Goal: Task Accomplishment & Management: Complete application form

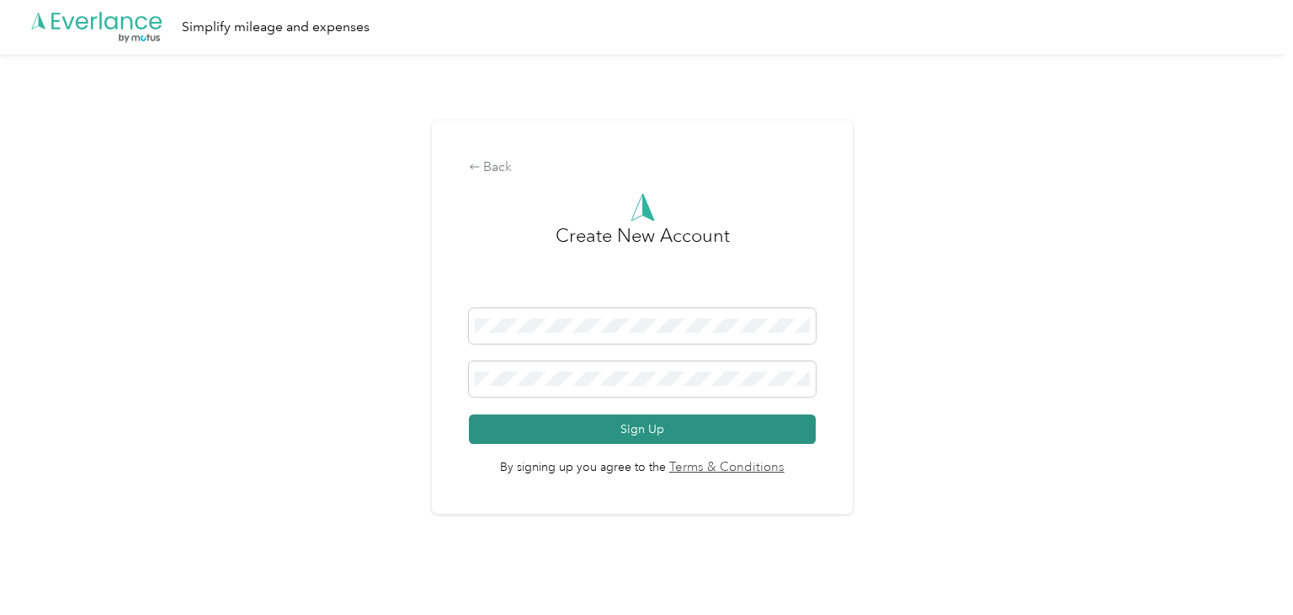
click at [515, 433] on button "Sign Up" at bounding box center [642, 428] width 347 height 29
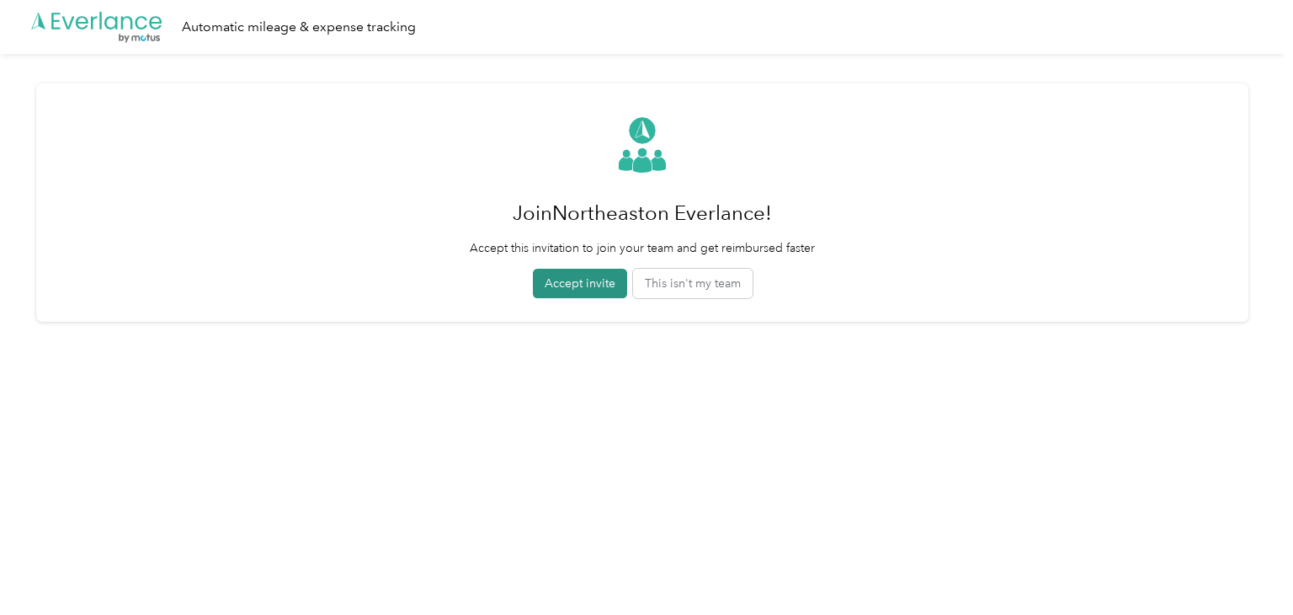
click at [577, 292] on button "Accept invite" at bounding box center [580, 283] width 94 height 29
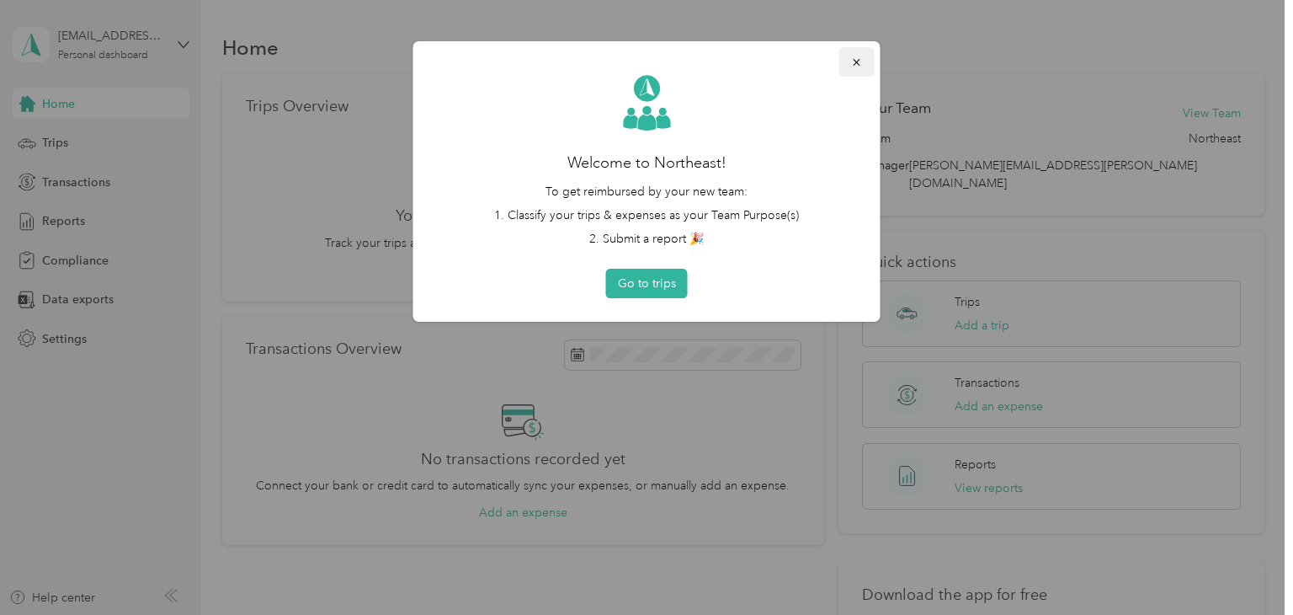
click at [861, 65] on icon "button" at bounding box center [857, 62] width 12 height 12
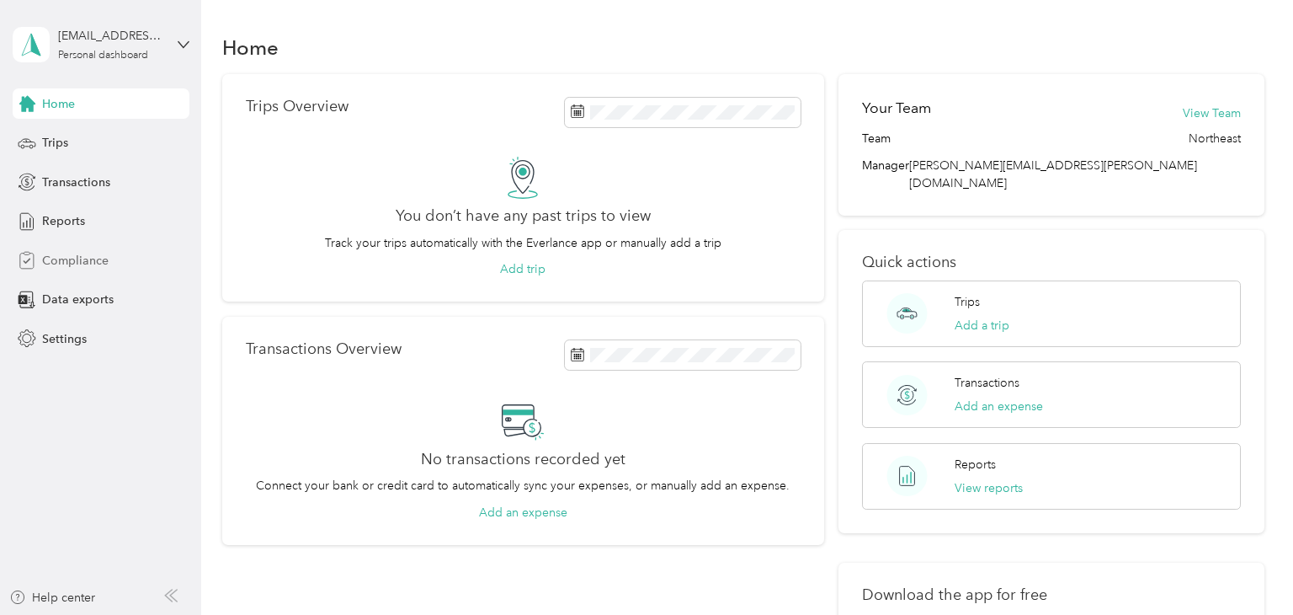
click at [67, 258] on span "Compliance" at bounding box center [75, 261] width 67 height 18
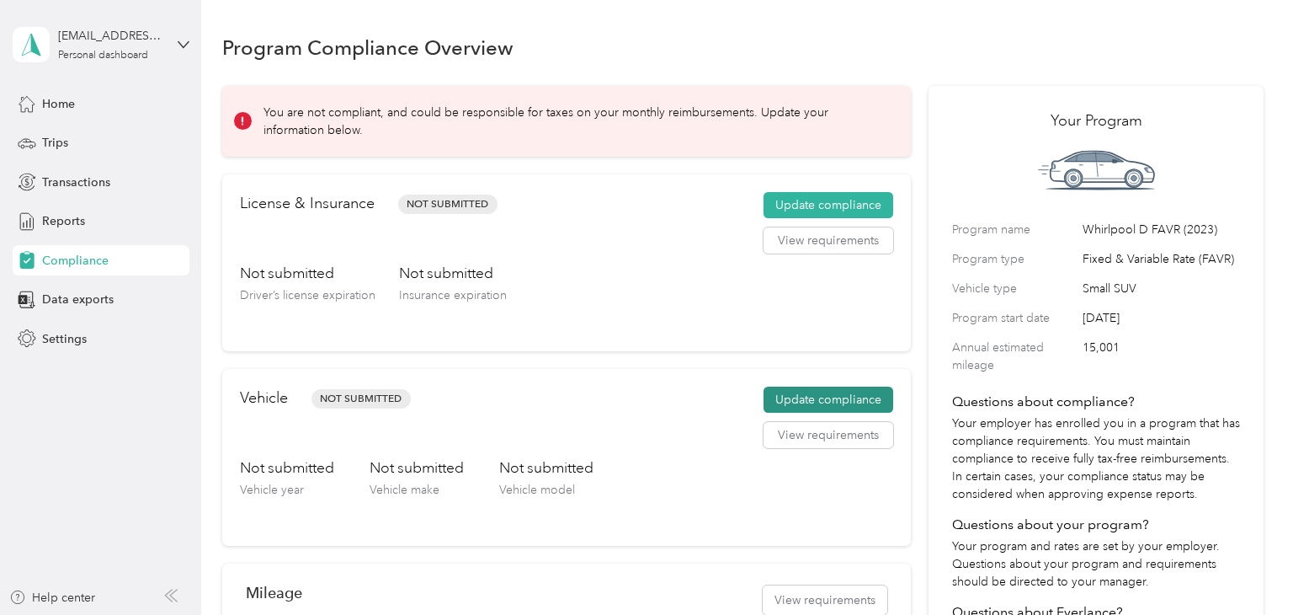
click at [867, 395] on button "Update compliance" at bounding box center [829, 400] width 130 height 27
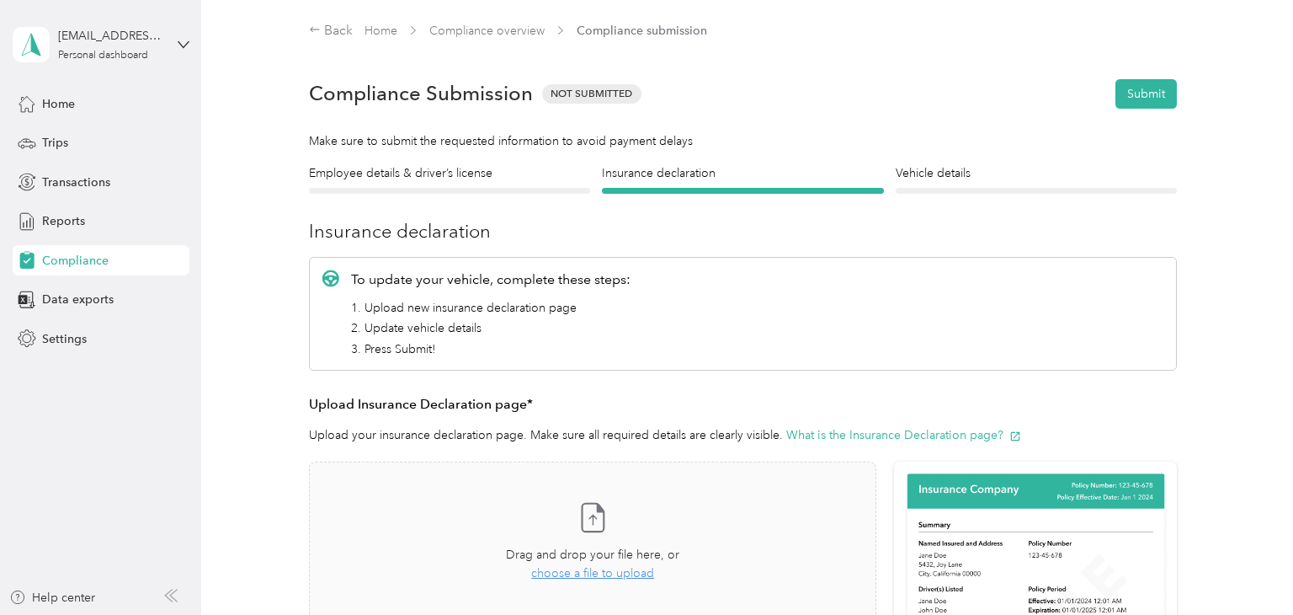
click at [1218, 204] on div "Employee details & driver’s license License Insurance declaration Insurance Veh…" at bounding box center [743, 557] width 1043 height 786
click at [646, 221] on h3 "Insurance declaration" at bounding box center [743, 231] width 868 height 28
click at [471, 173] on h4 "Employee details & driver’s license" at bounding box center [449, 173] width 281 height 18
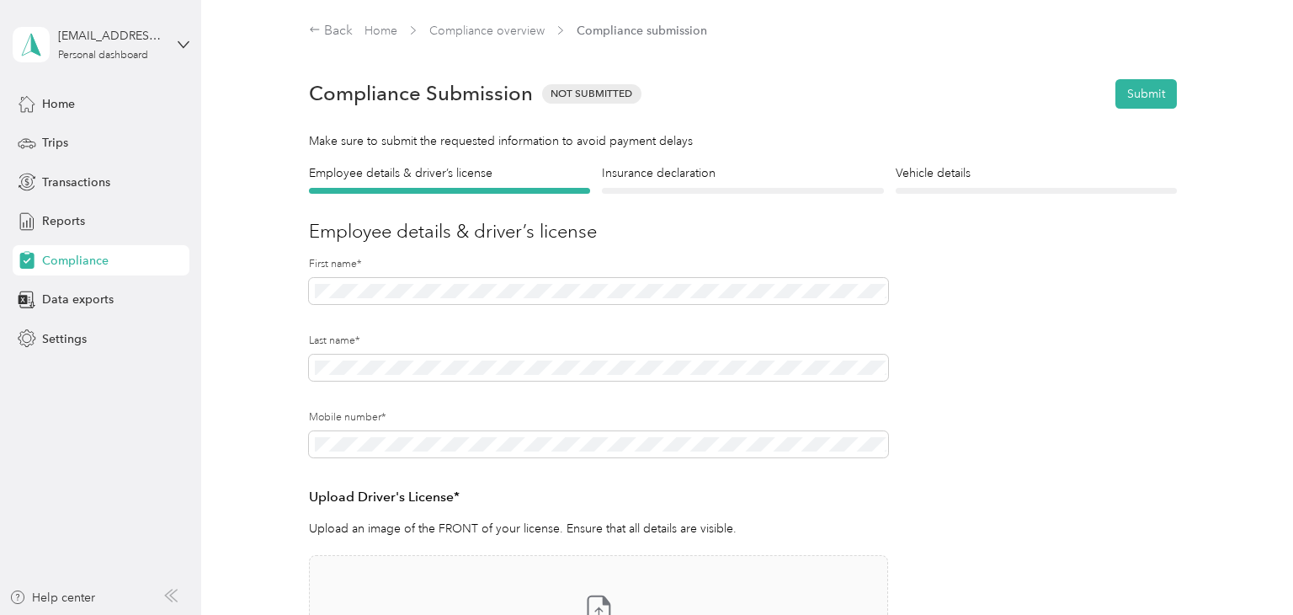
click at [978, 370] on form "Employee details & driver’s license License Insurance declaration Insurance Veh…" at bounding box center [743, 486] width 868 height 644
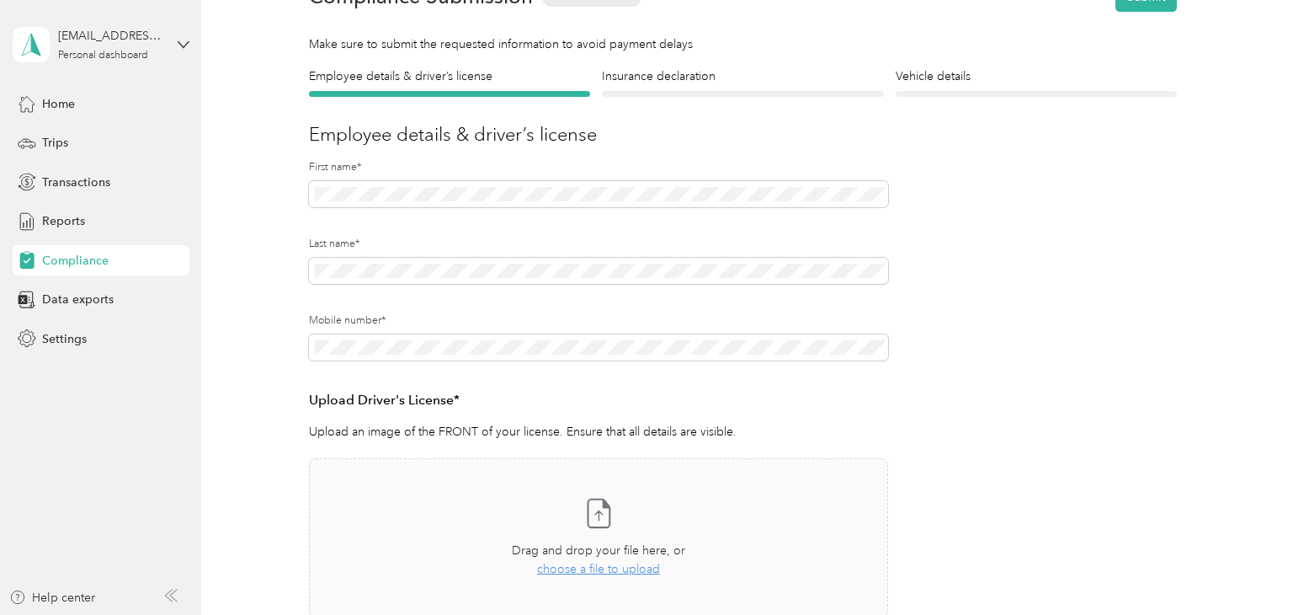
scroll to position [128, 0]
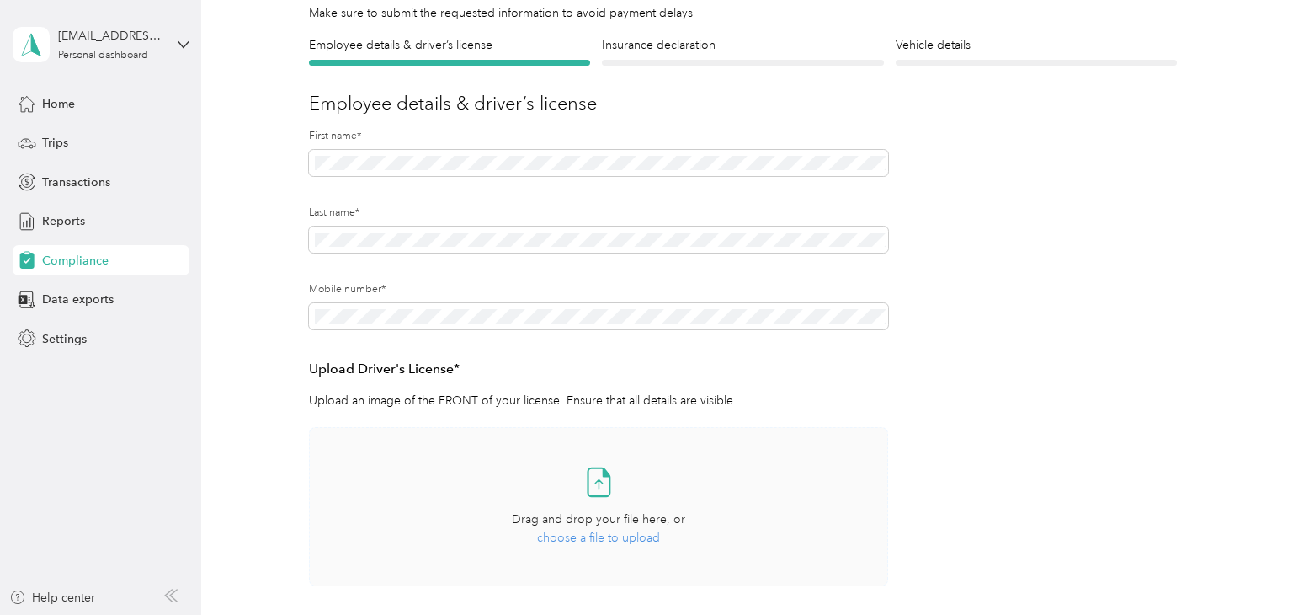
click at [658, 539] on span "choose a file to upload" at bounding box center [598, 538] width 123 height 14
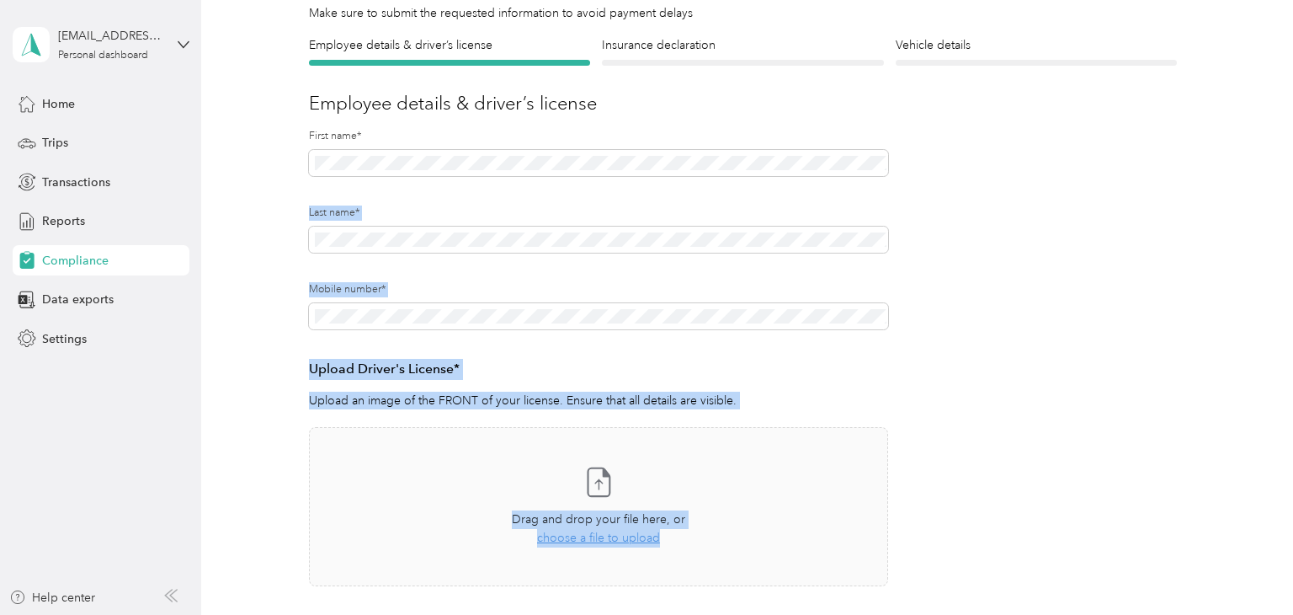
scroll to position [438, 0]
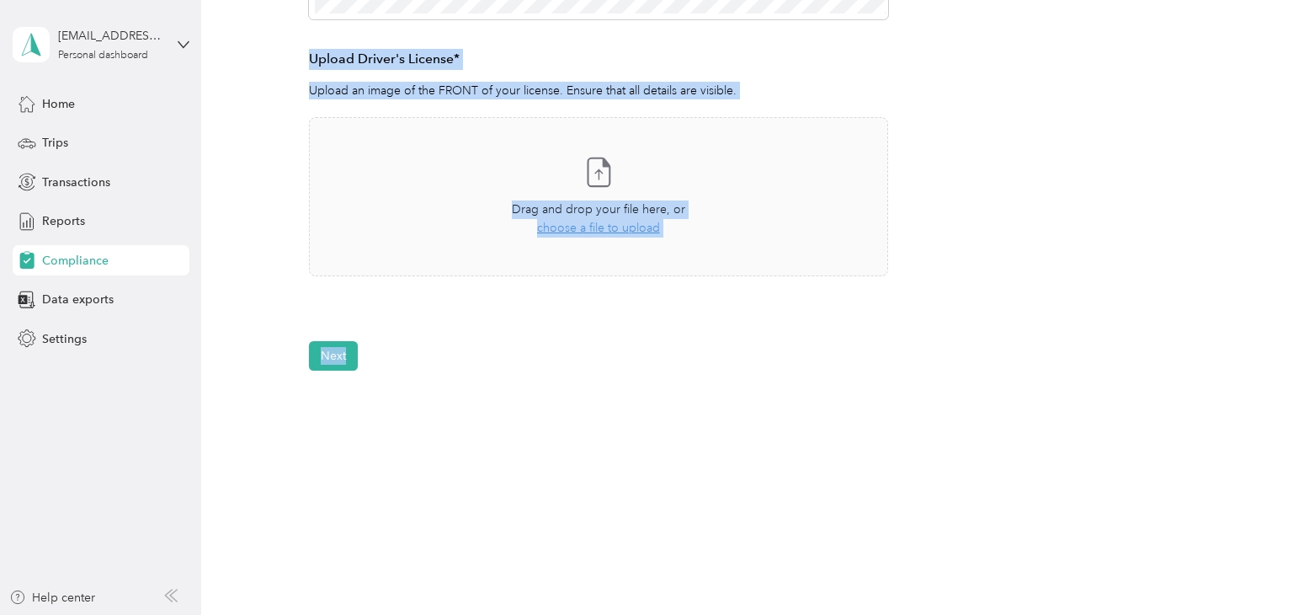
drag, startPoint x: 1293, startPoint y: 163, endPoint x: 1277, endPoint y: 461, distance: 299.3
click at [1277, 461] on div "Back Home Compliance overview Compliance submission Compliance Submission Not S…" at bounding box center [743, 307] width 1084 height 615
click at [996, 386] on div "Back Home Compliance overview Compliance submission Compliance Submission Not S…" at bounding box center [743, 47] width 1084 height 970
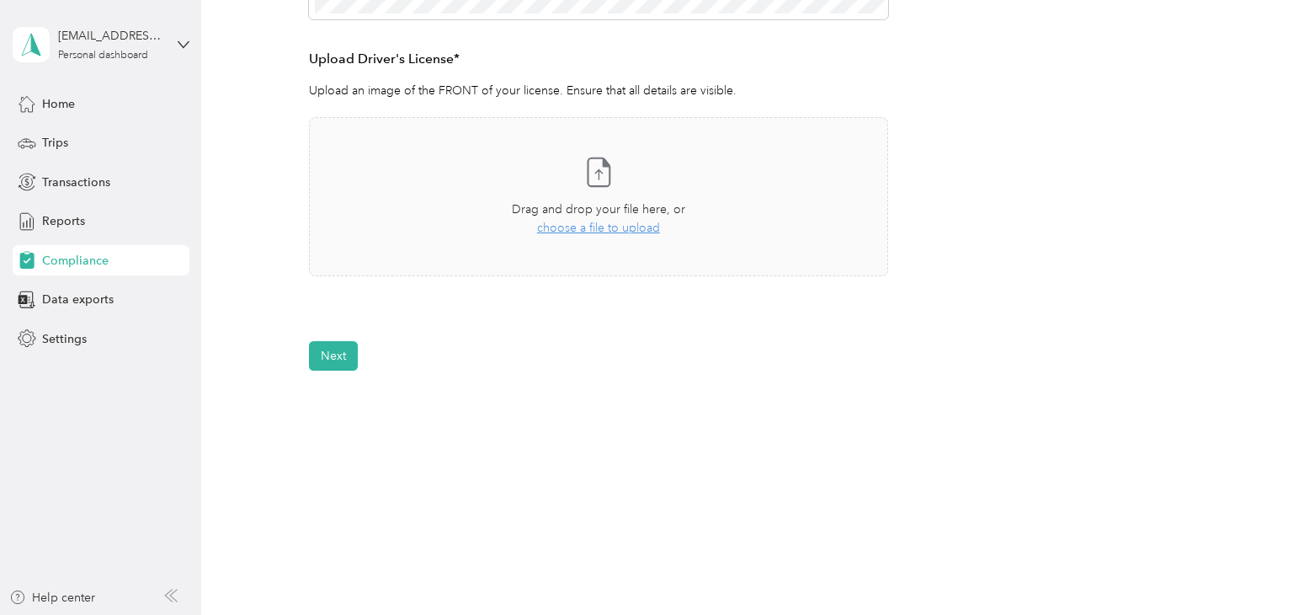
click at [996, 386] on div "Back Home Compliance overview Compliance submission Compliance Submission Not S…" at bounding box center [743, 47] width 1084 height 970
click at [67, 103] on span "Home" at bounding box center [58, 104] width 33 height 18
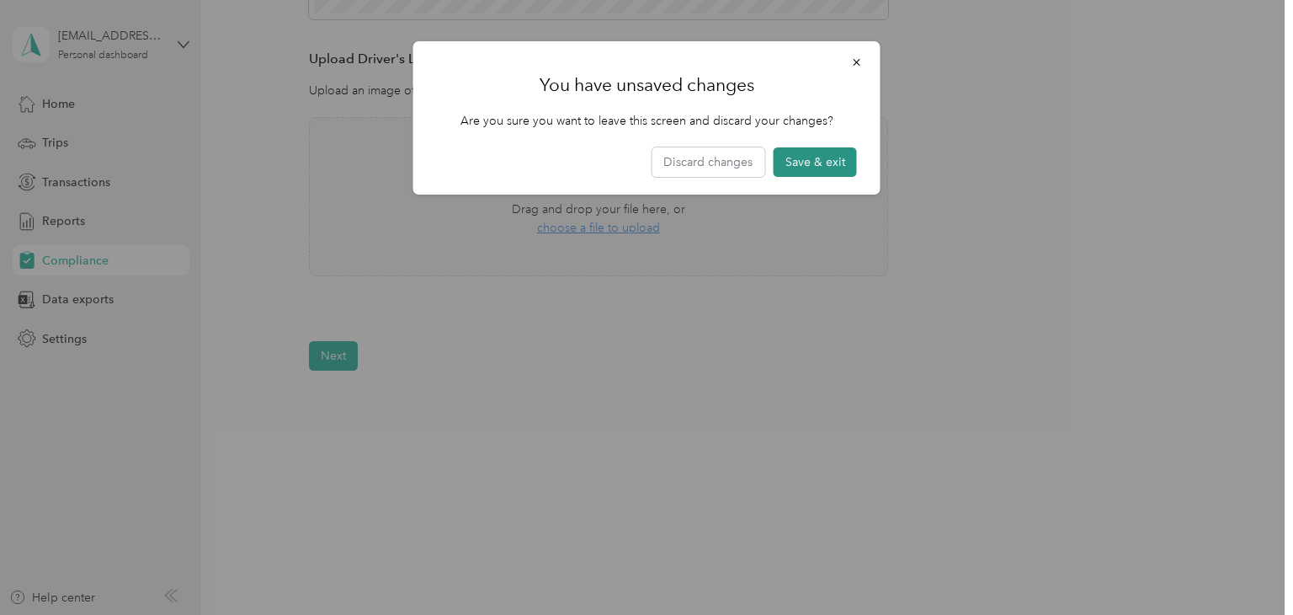
click at [839, 158] on button "Save & exit" at bounding box center [815, 161] width 83 height 29
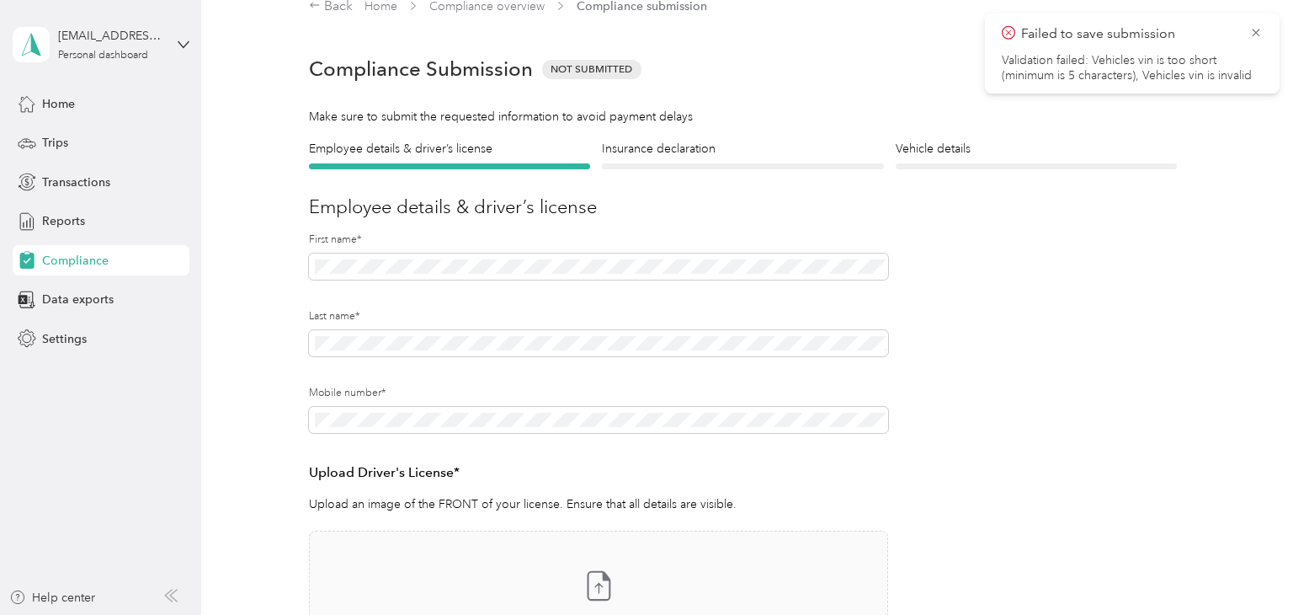
scroll to position [20, 0]
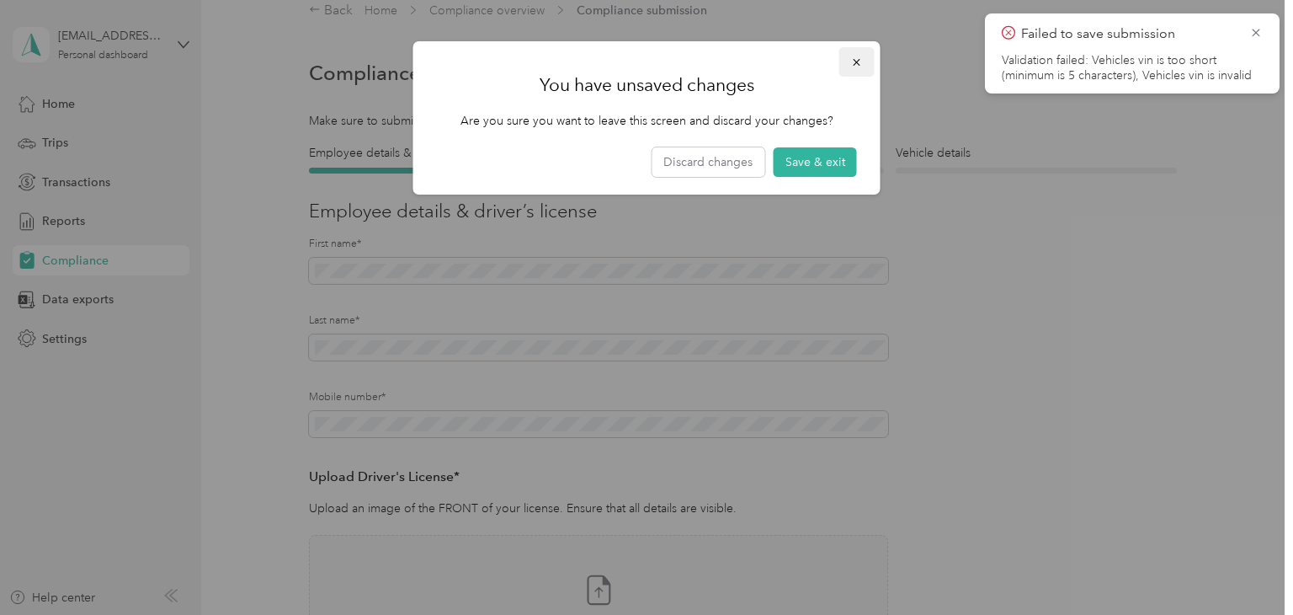
click at [862, 67] on button "button" at bounding box center [857, 61] width 35 height 29
